Goal: Information Seeking & Learning: Learn about a topic

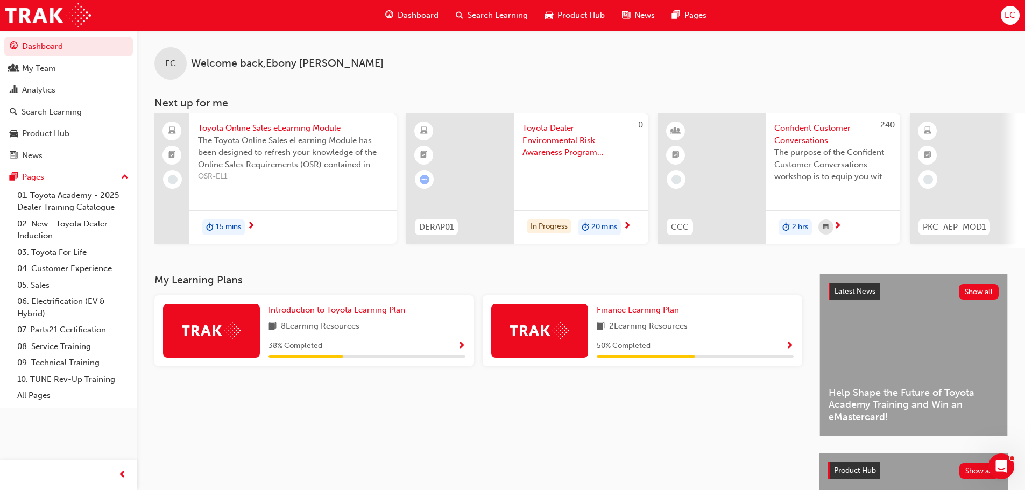
click at [480, 21] on span "Search Learning" at bounding box center [498, 15] width 60 height 12
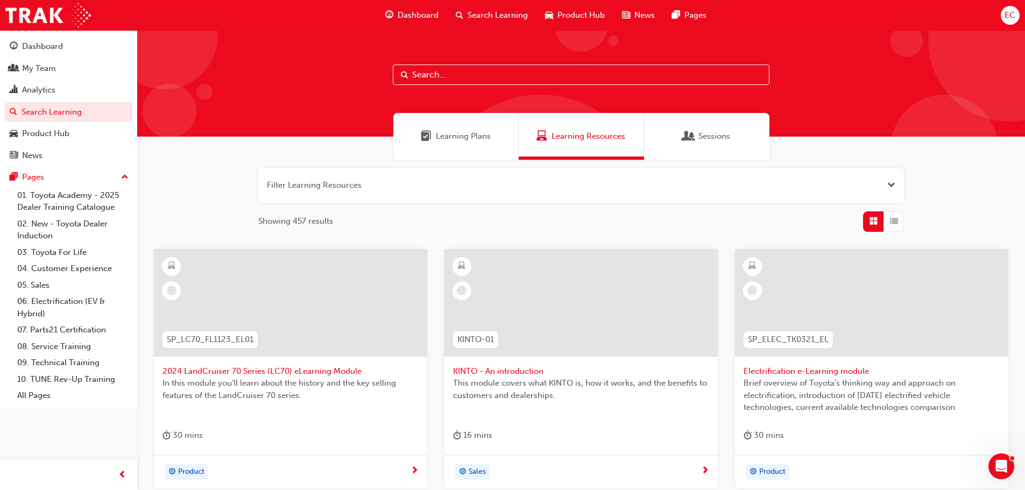
click at [451, 70] on input "text" at bounding box center [581, 75] width 377 height 20
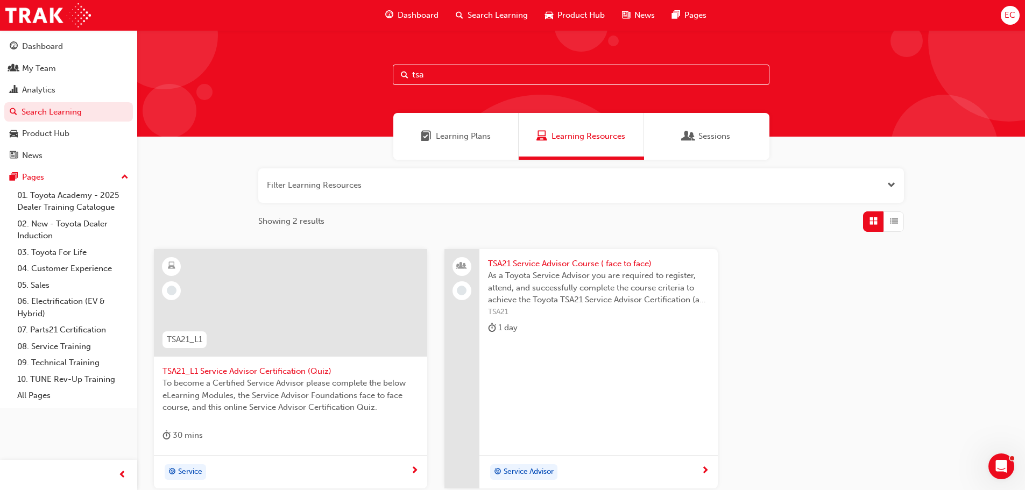
drag, startPoint x: 428, startPoint y: 73, endPoint x: 403, endPoint y: 73, distance: 25.8
click at [403, 73] on div "tsa" at bounding box center [581, 75] width 377 height 20
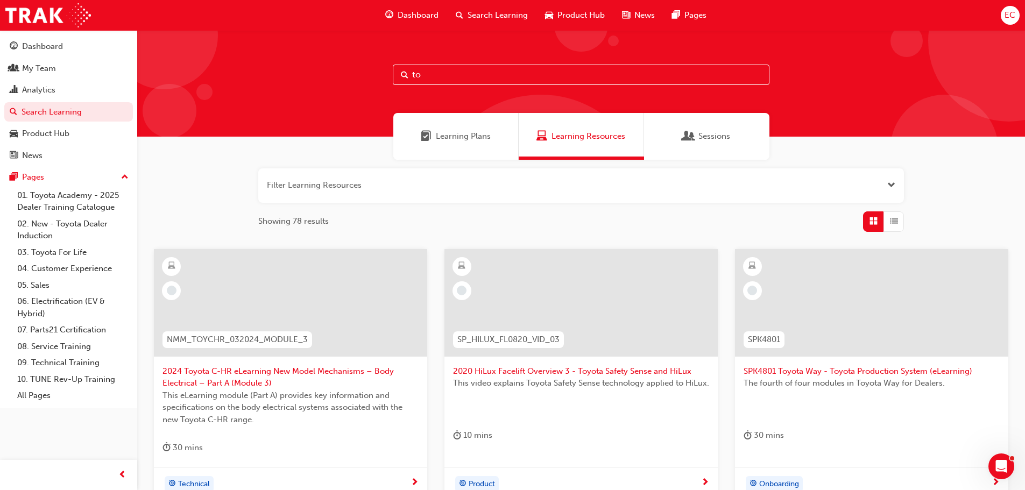
type input "t"
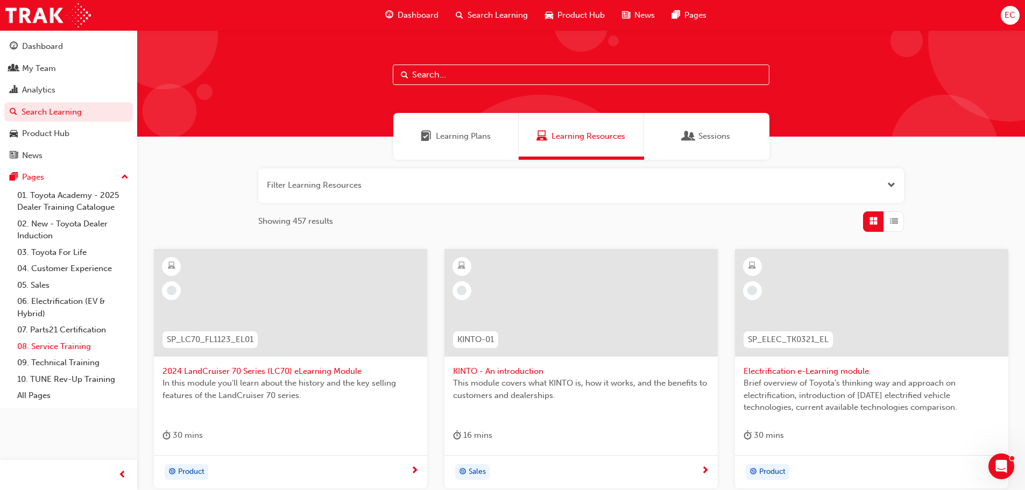
click at [58, 344] on link "08. Service Training" at bounding box center [73, 347] width 120 height 17
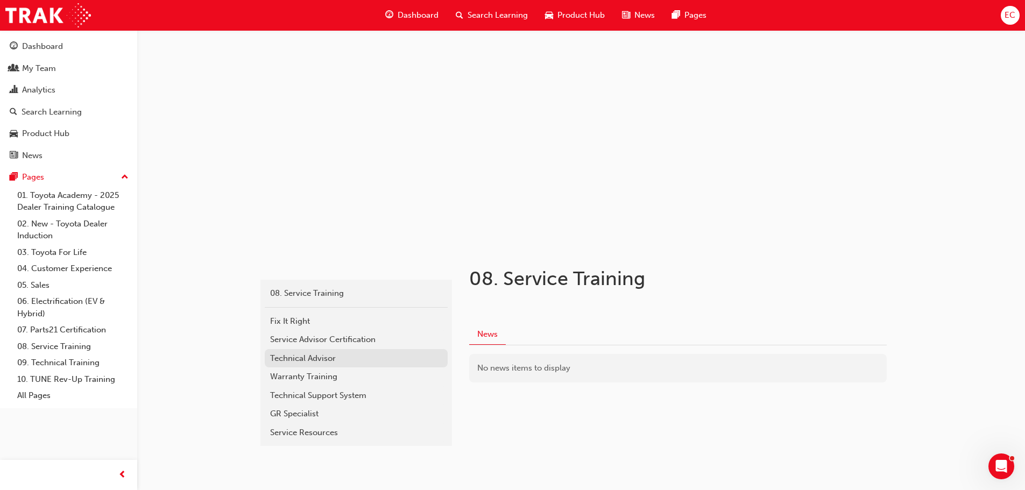
scroll to position [26, 0]
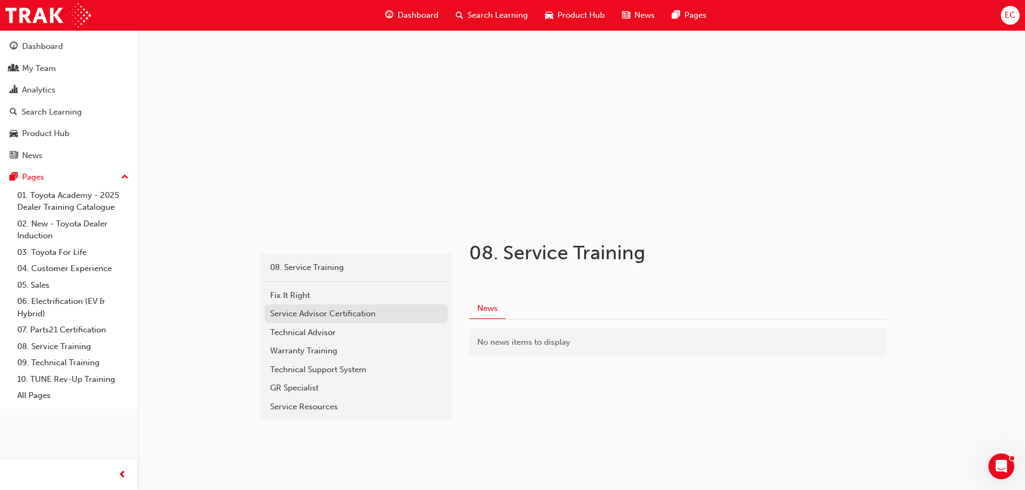
click at [312, 312] on div "Service Advisor Certification" at bounding box center [356, 314] width 172 height 12
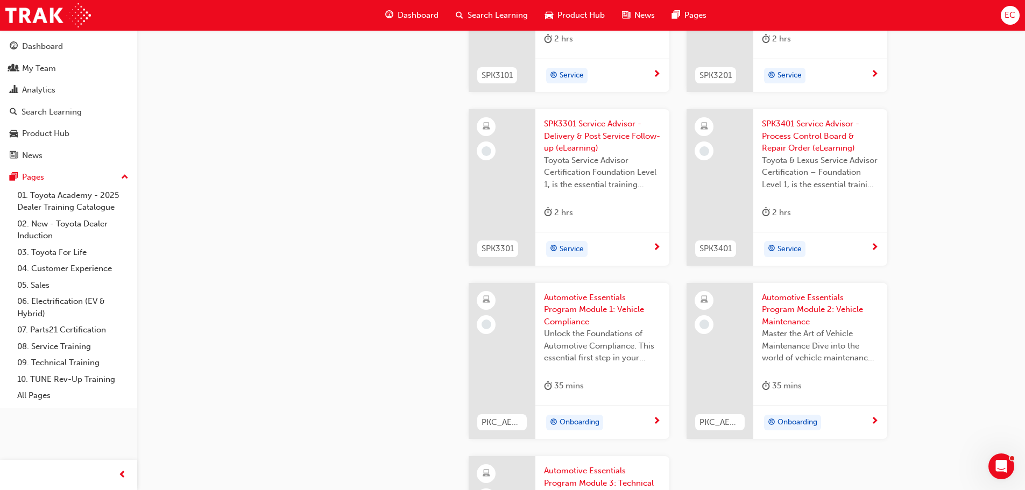
scroll to position [1354, 0]
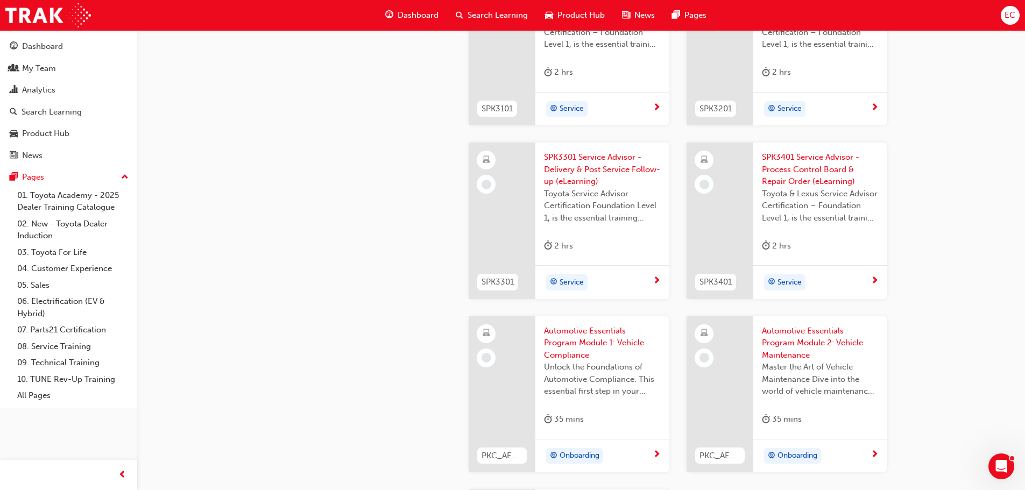
click at [398, 15] on span "Dashboard" at bounding box center [418, 15] width 41 height 12
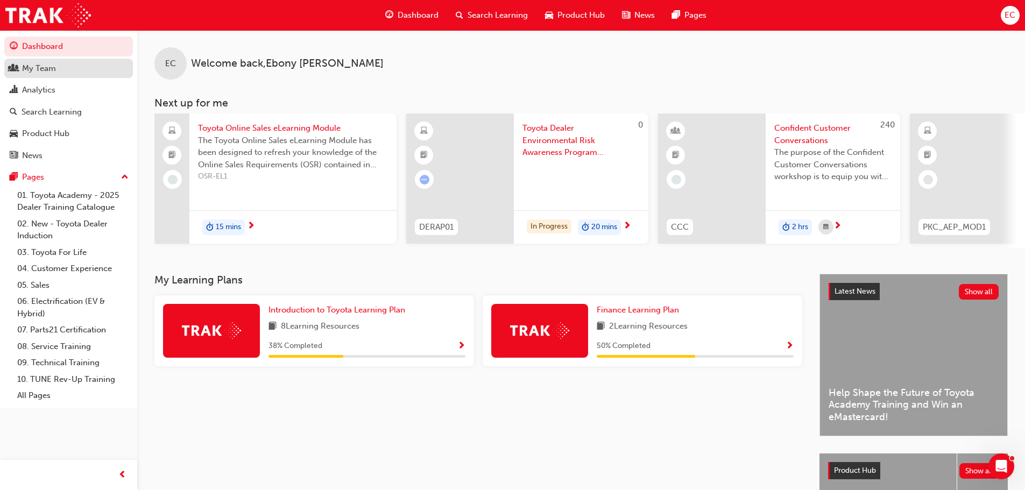
click at [50, 76] on link "My Team" at bounding box center [68, 69] width 129 height 20
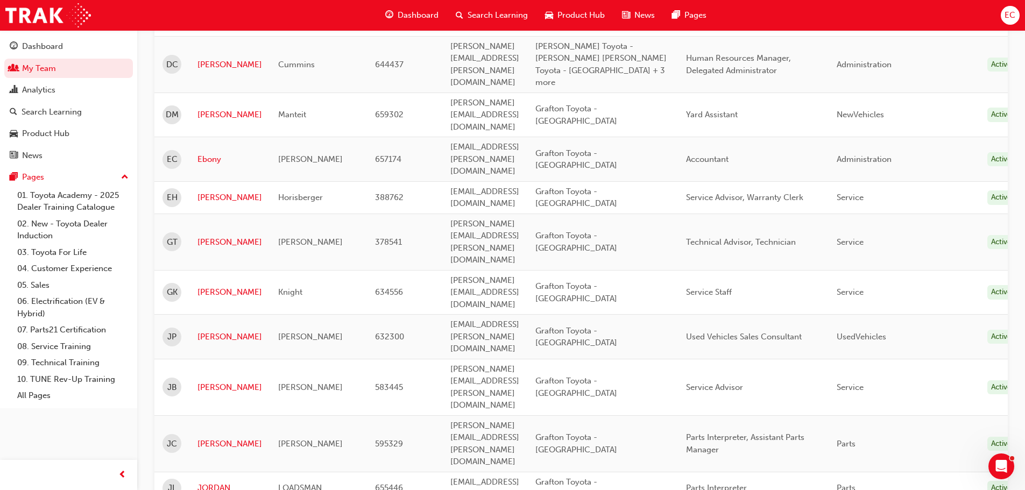
scroll to position [510, 0]
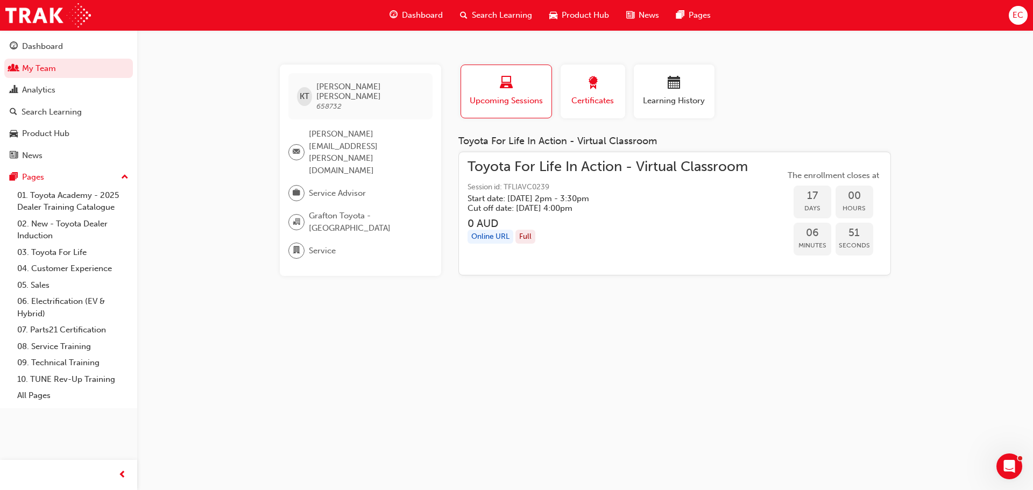
click at [590, 88] on span "award-icon" at bounding box center [593, 83] width 13 height 15
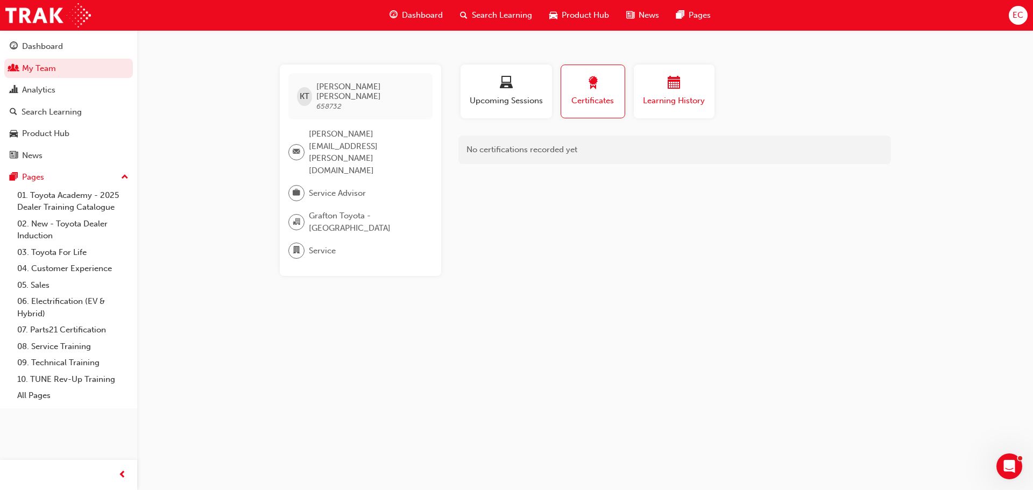
click at [656, 74] on button "Learning History" at bounding box center [674, 92] width 81 height 54
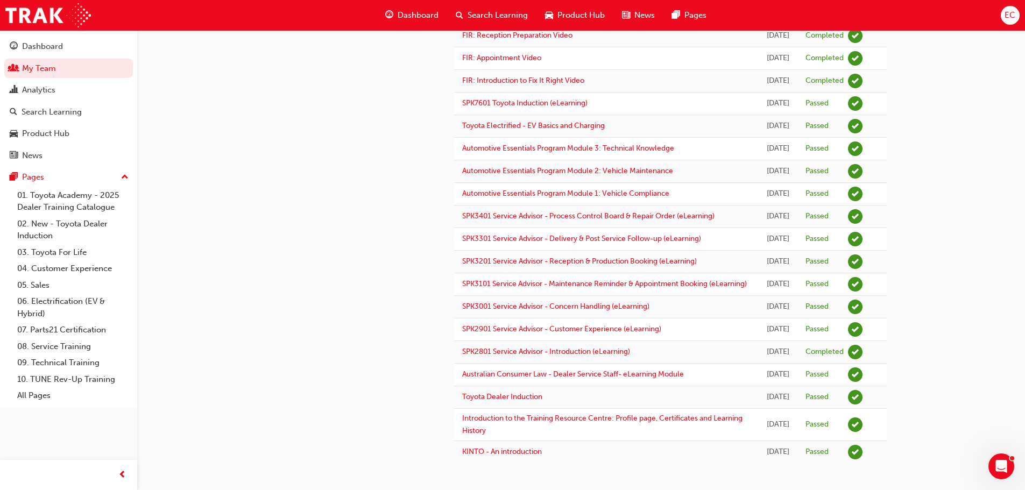
scroll to position [718, 0]
